Goal: Task Accomplishment & Management: Complete application form

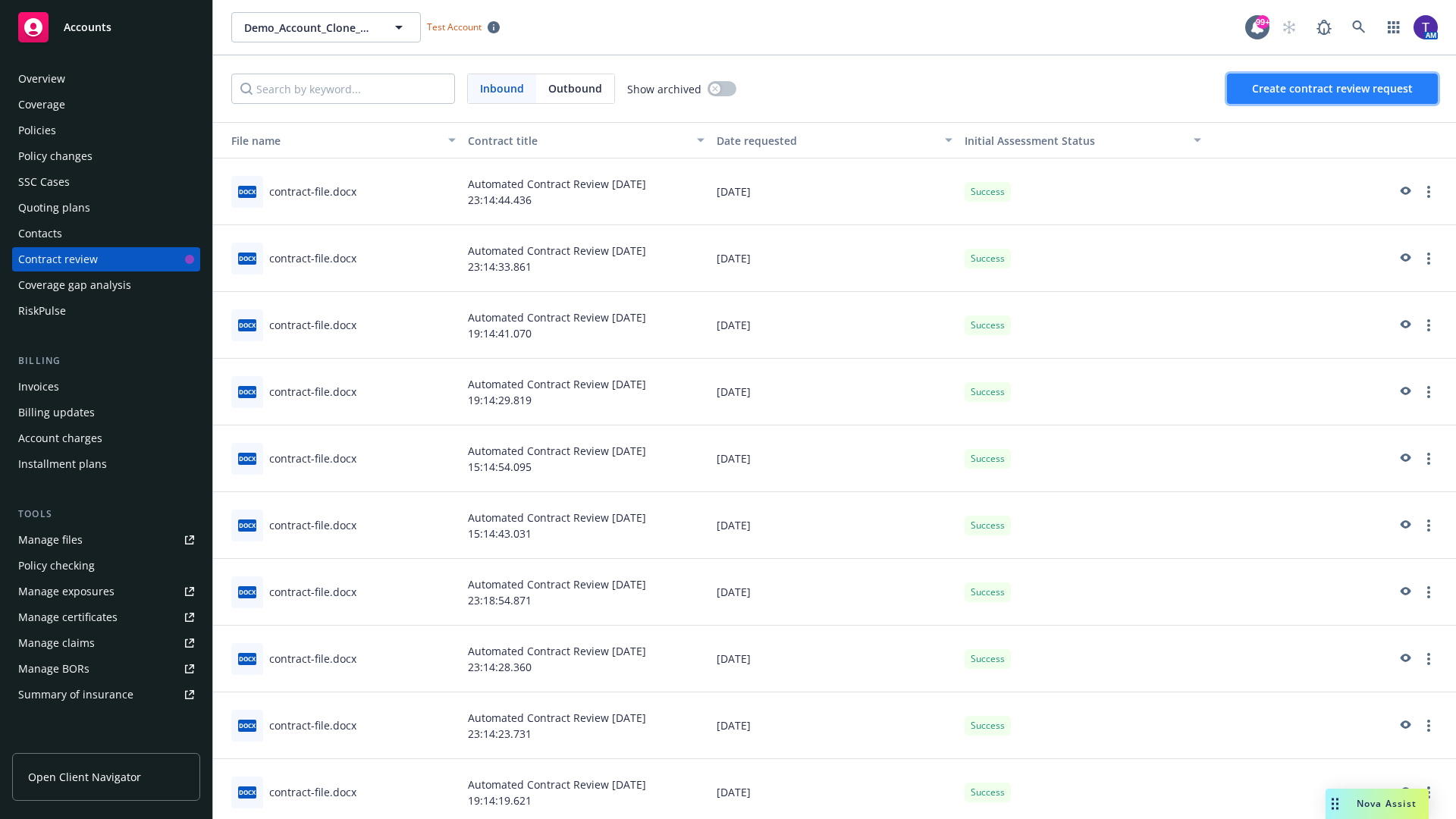
click at [1333, 88] on span "Create contract review request" at bounding box center [1332, 88] width 160 height 14
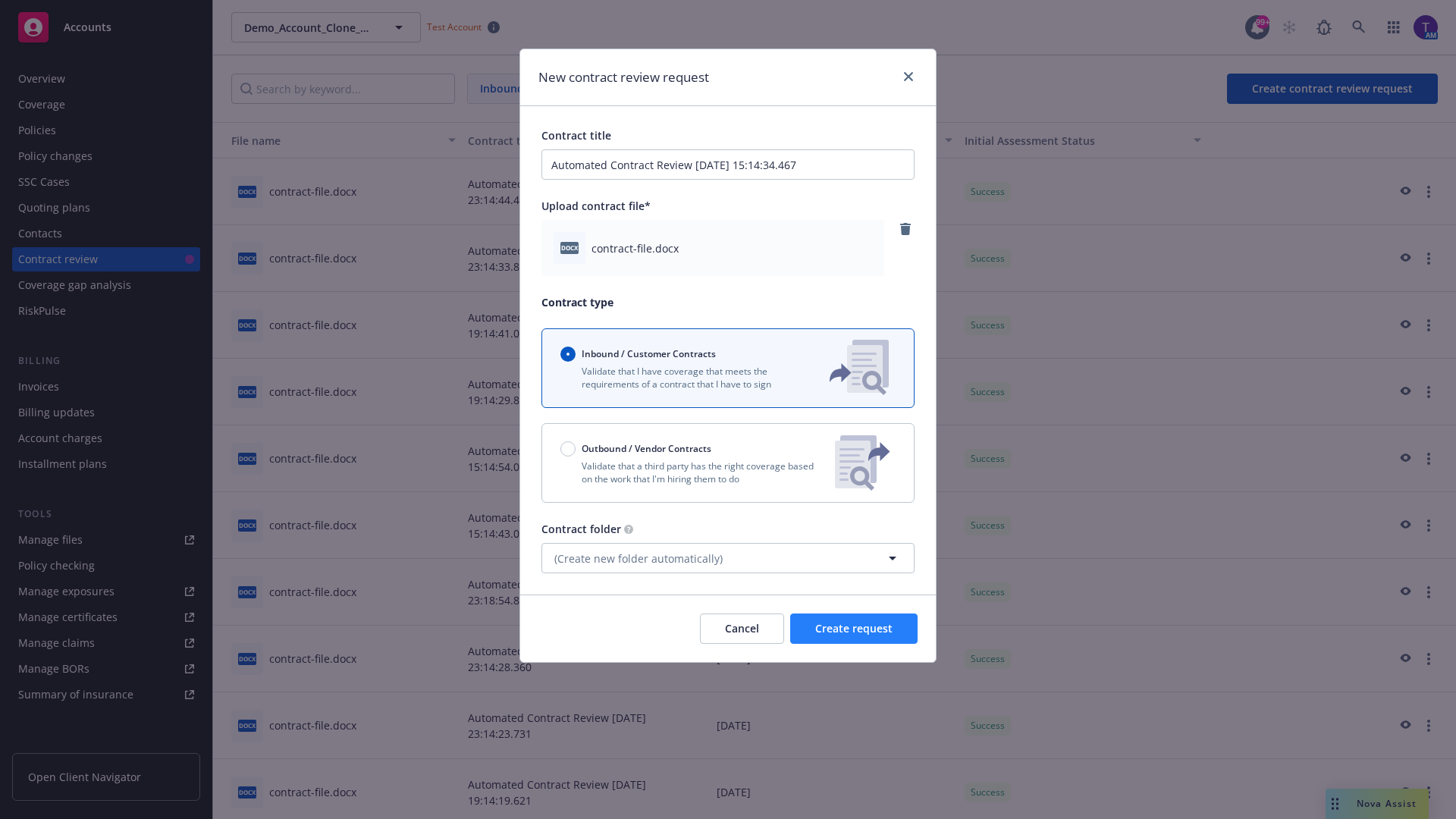
type input "Automated Contract Review 09-15-2025 15:14:34.467"
click at [854, 628] on span "Create request" at bounding box center [854, 627] width 78 height 14
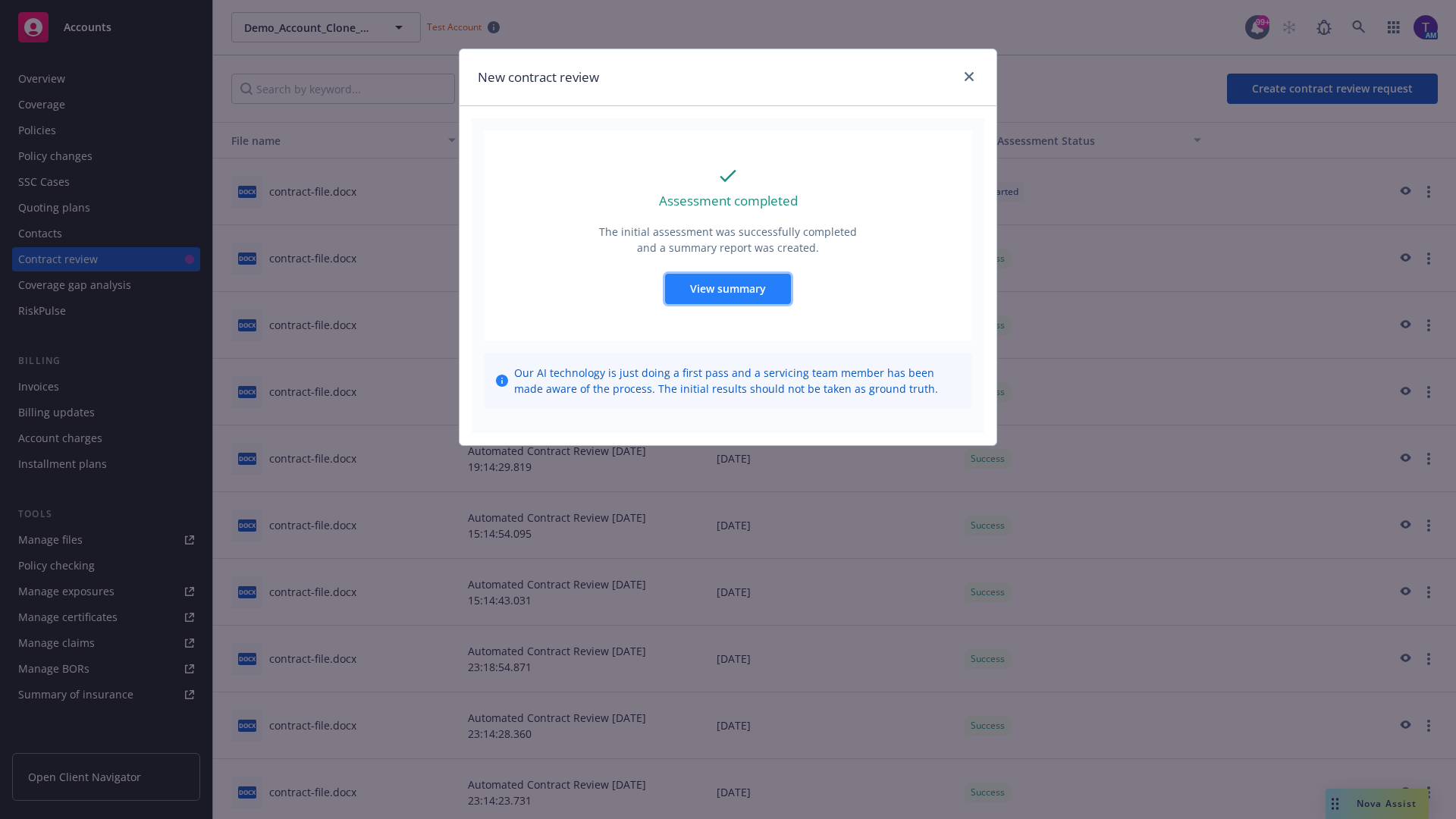
click at [728, 288] on span "View summary" at bounding box center [728, 288] width 76 height 14
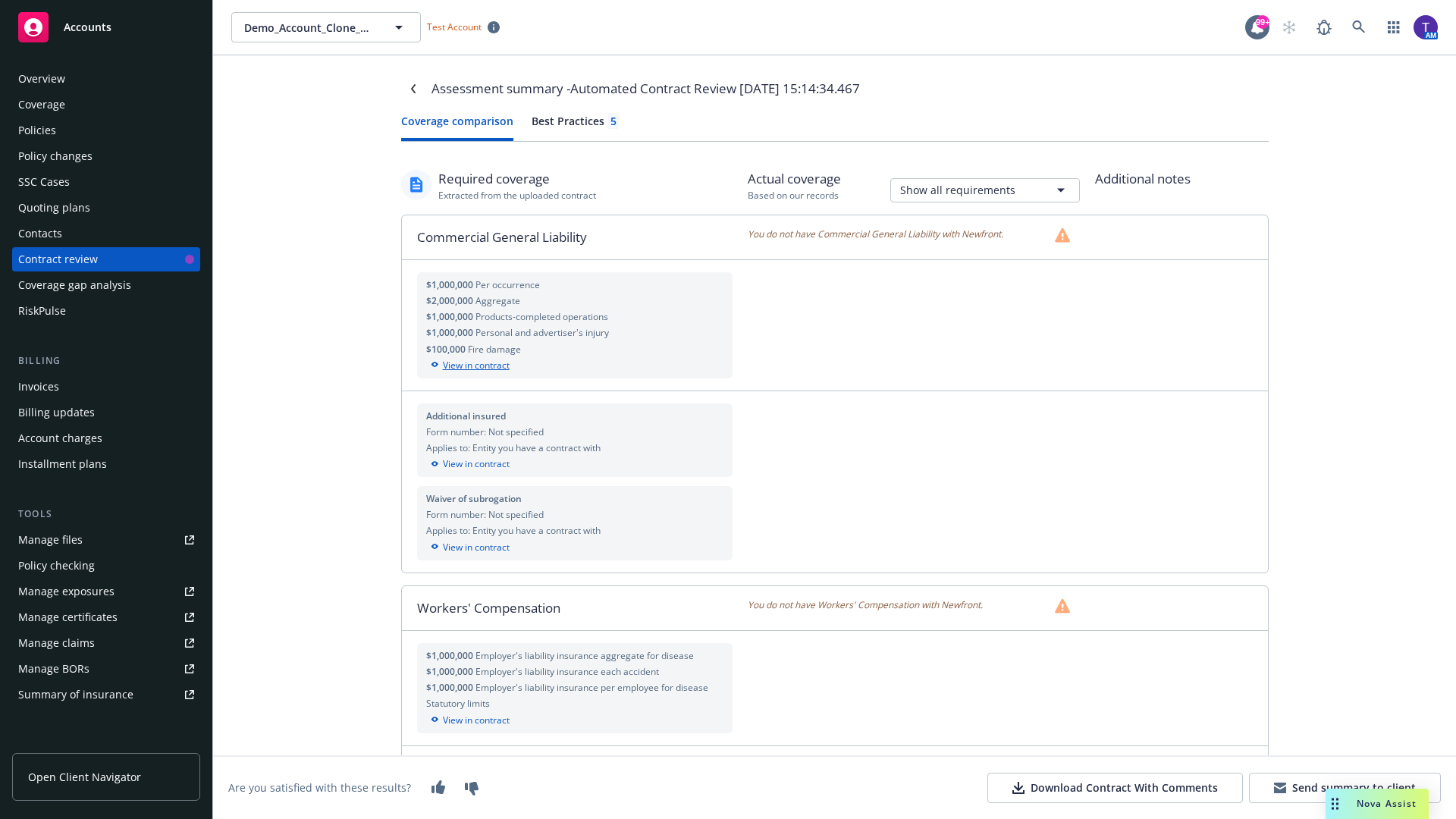
click at [574, 364] on div "View in contract" at bounding box center [575, 365] width 298 height 14
